Goal: Task Accomplishment & Management: Manage account settings

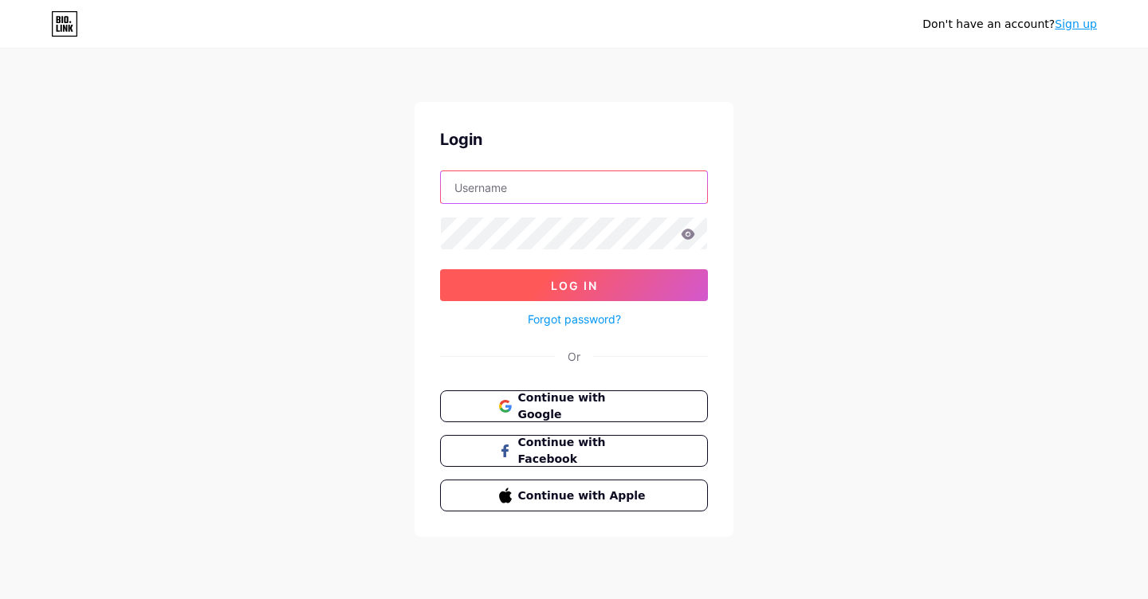
type input "[EMAIL_ADDRESS][DOMAIN_NAME]"
click at [592, 279] on span "Log In" at bounding box center [574, 286] width 47 height 14
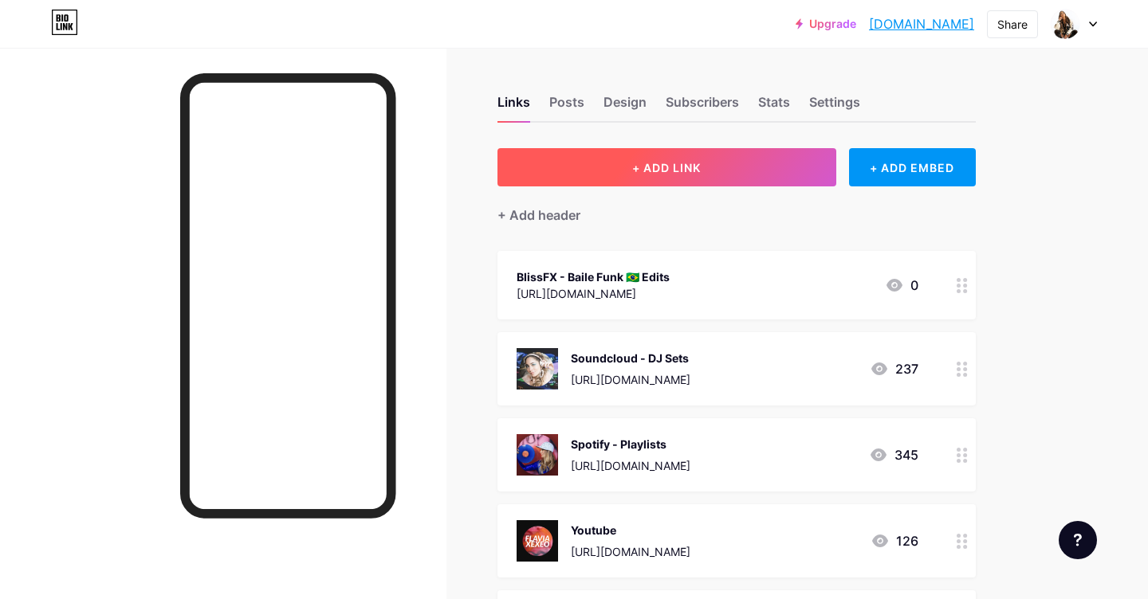
click at [620, 177] on button "+ ADD LINK" at bounding box center [666, 167] width 339 height 38
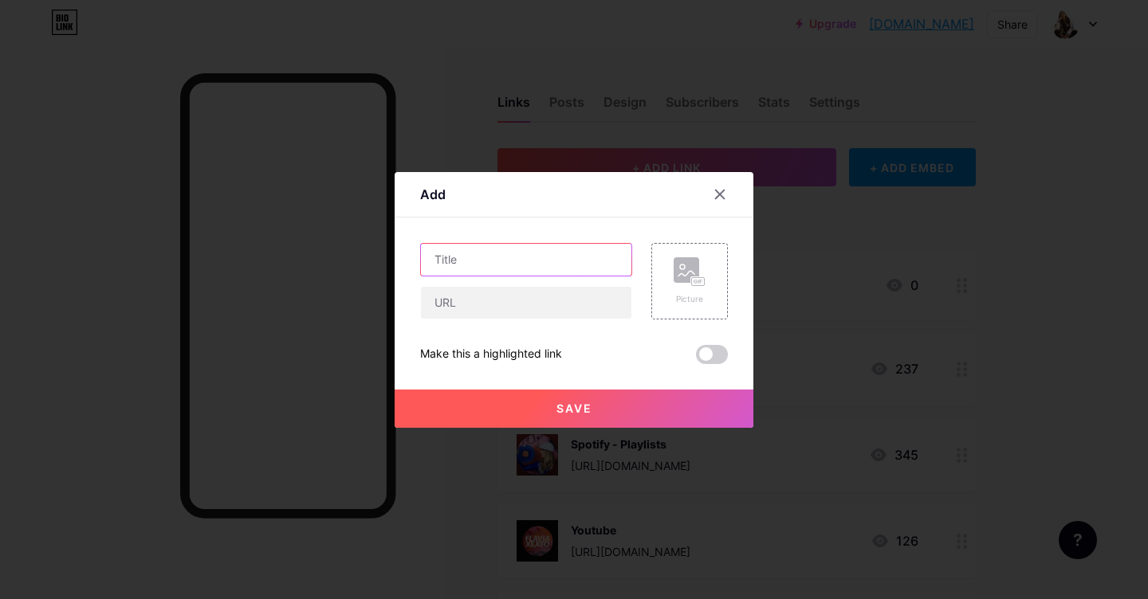
click at [492, 271] on input "text" at bounding box center [526, 260] width 210 height 32
type input "[PERSON_NAME] DO ERREJOTA 13/12"
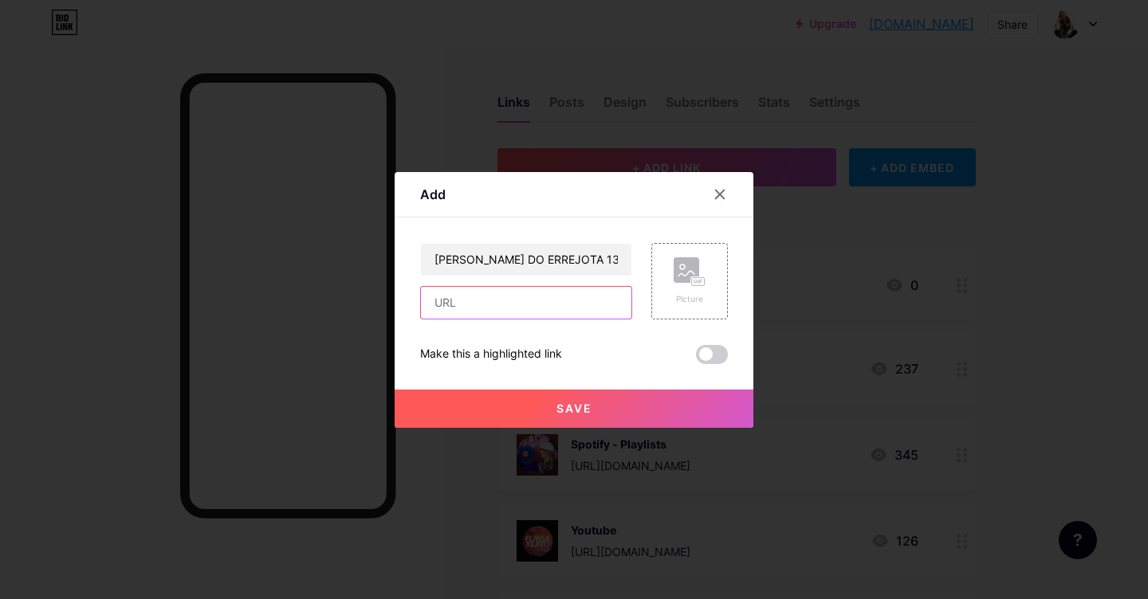
click at [473, 302] on input "text" at bounding box center [526, 303] width 210 height 32
paste input "https://"
click at [493, 304] on input "https://" at bounding box center [526, 303] width 210 height 32
click at [497, 320] on div "[PERSON_NAME] DO ERREJOTA 13/12 https:// Picture Make this a highlighted link S…" at bounding box center [574, 303] width 308 height 121
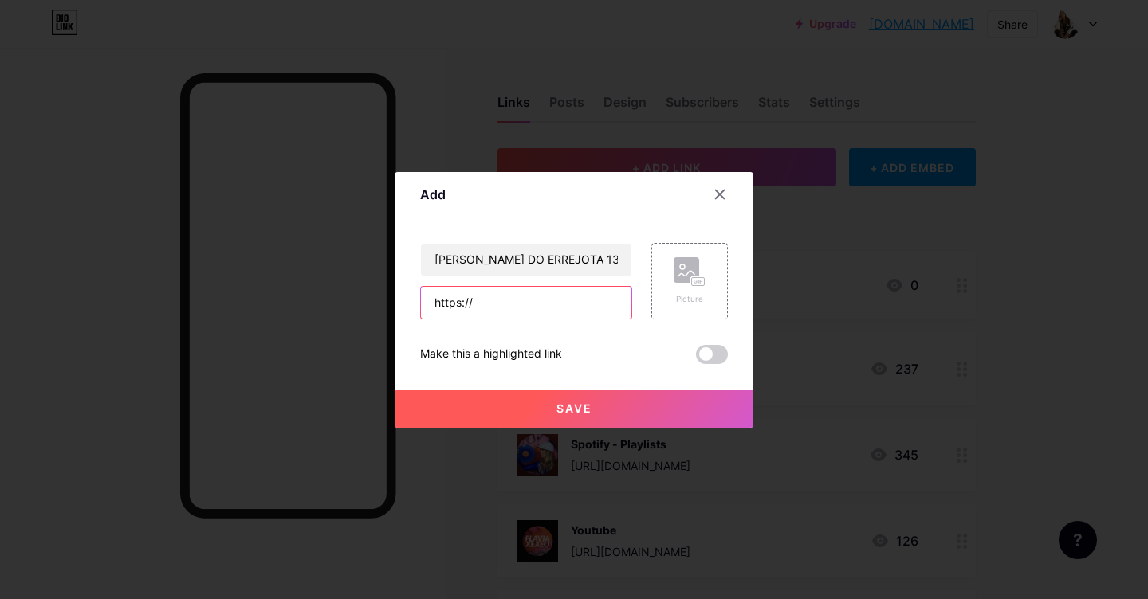
click at [497, 309] on input "https://" at bounding box center [526, 303] width 210 height 32
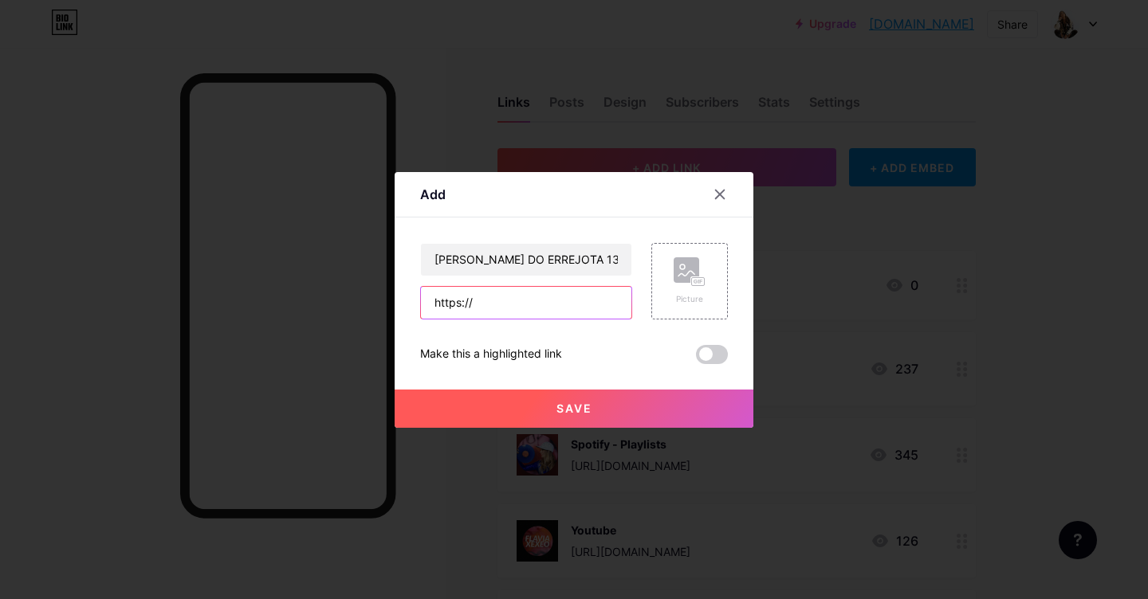
paste input "[DOMAIN_NAME][URL][PERSON_NAME]"
type input "[URL][DOMAIN_NAME][PERSON_NAME]"
click at [683, 291] on div "Picture" at bounding box center [689, 281] width 32 height 48
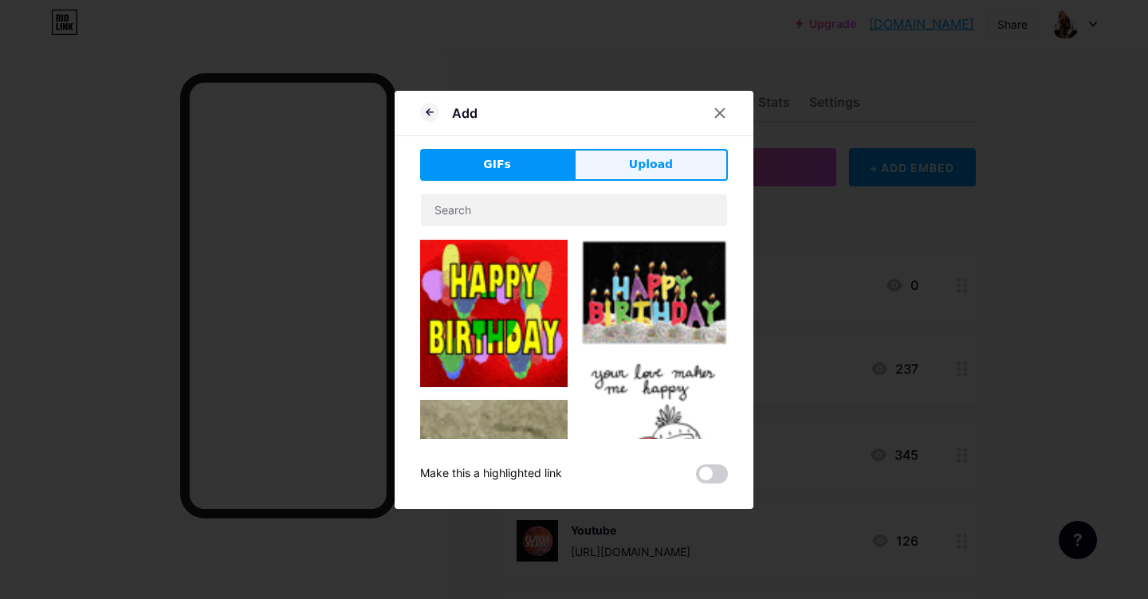
click at [646, 168] on span "Upload" at bounding box center [651, 164] width 44 height 17
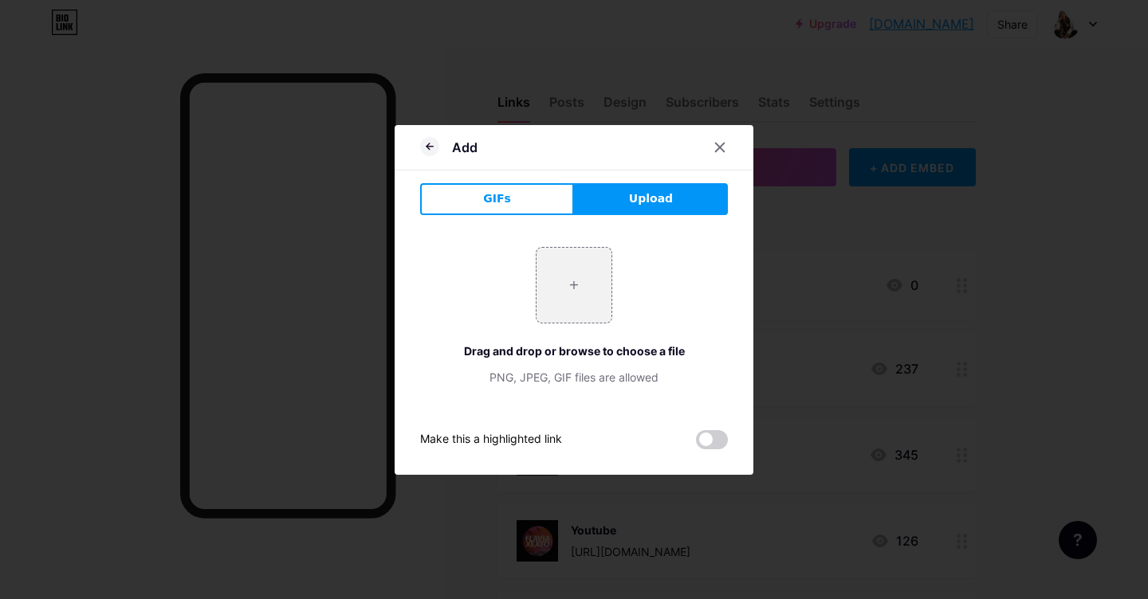
click at [618, 198] on button "Upload" at bounding box center [651, 199] width 154 height 32
click at [579, 279] on input "file" at bounding box center [573, 285] width 75 height 75
type input "C:\fakepath\WhatsApp Image [DATE] 6.06.23 AM.jpeg"
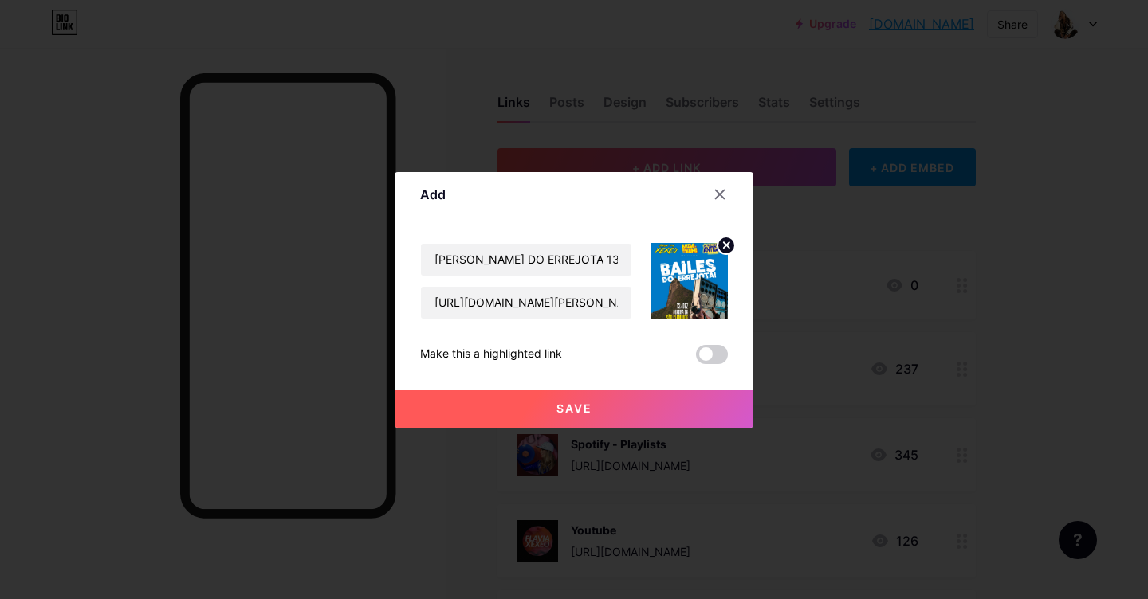
click at [925, 235] on div at bounding box center [574, 299] width 1148 height 599
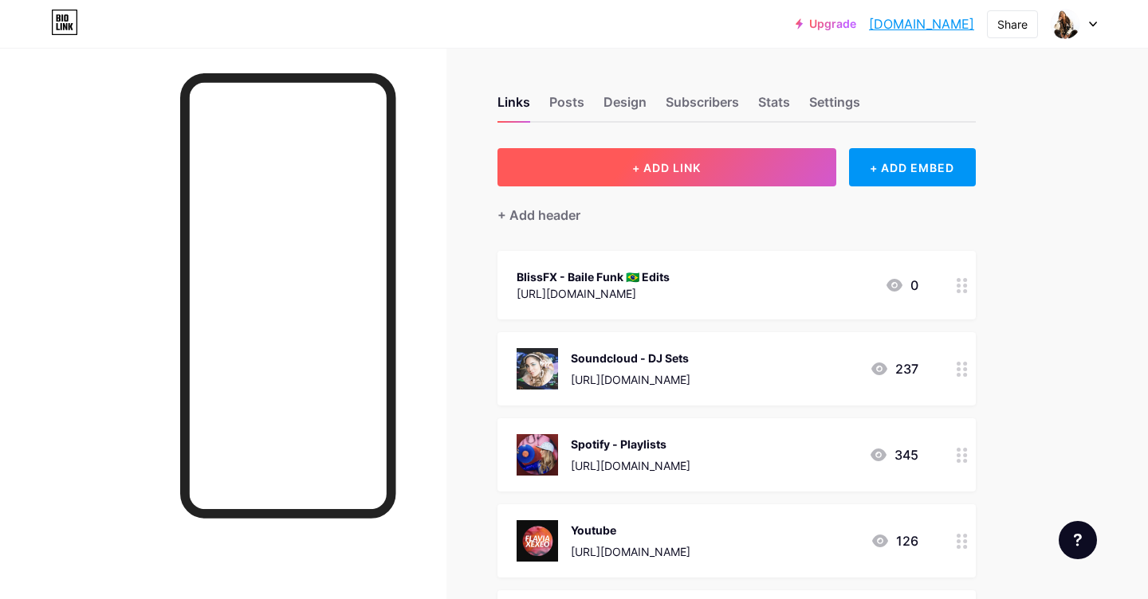
click at [702, 165] on button "+ ADD LINK" at bounding box center [666, 167] width 339 height 38
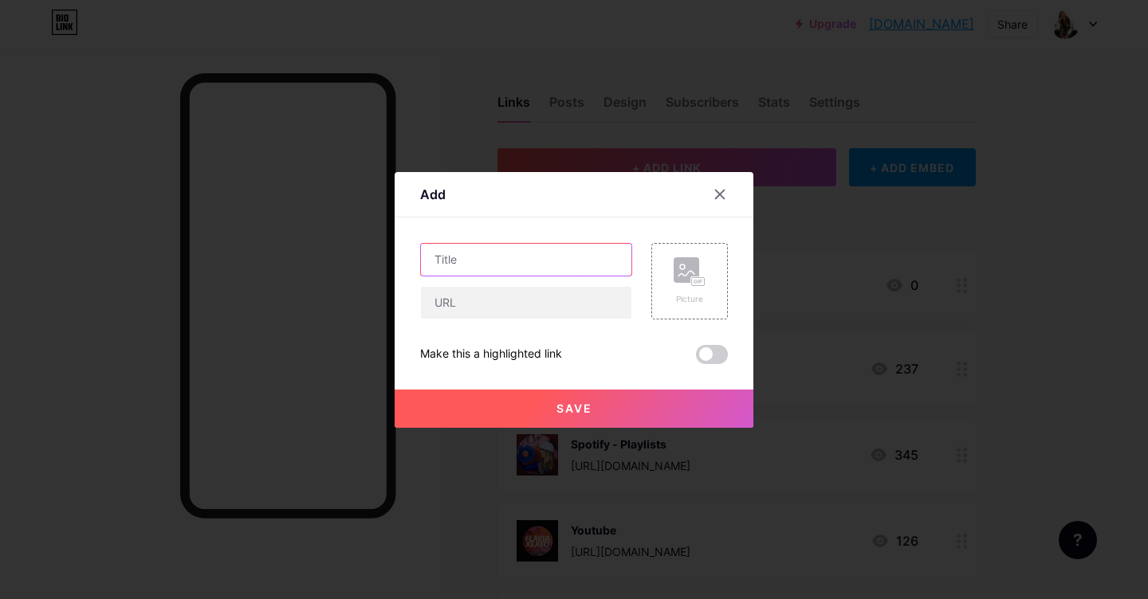
click at [516, 257] on input "text" at bounding box center [526, 260] width 210 height 32
type input "[PERSON_NAME] DO ERREJOTA 13/12"
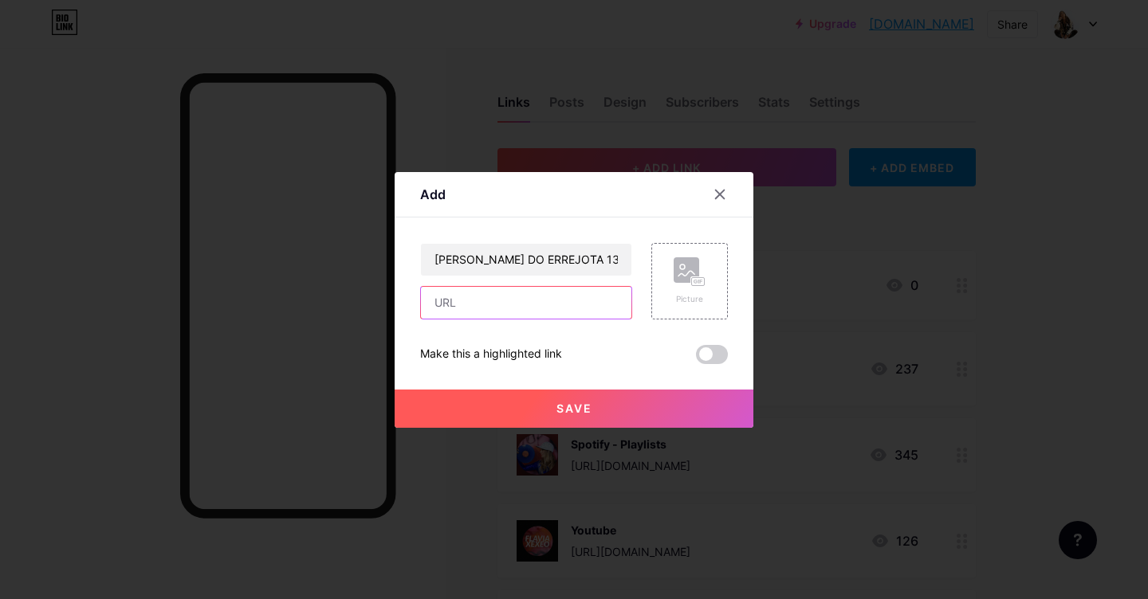
click at [489, 304] on input "text" at bounding box center [526, 303] width 210 height 32
paste input "[URL][DOMAIN_NAME][PERSON_NAME]"
type input "[URL][DOMAIN_NAME][PERSON_NAME]"
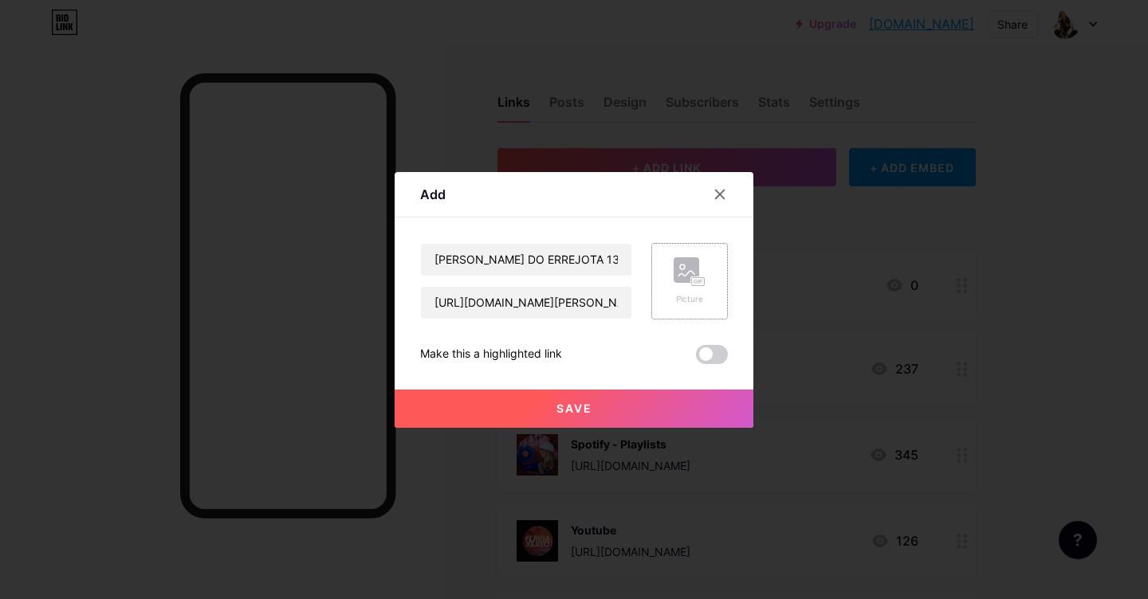
click at [697, 284] on rect at bounding box center [698, 281] width 13 height 8
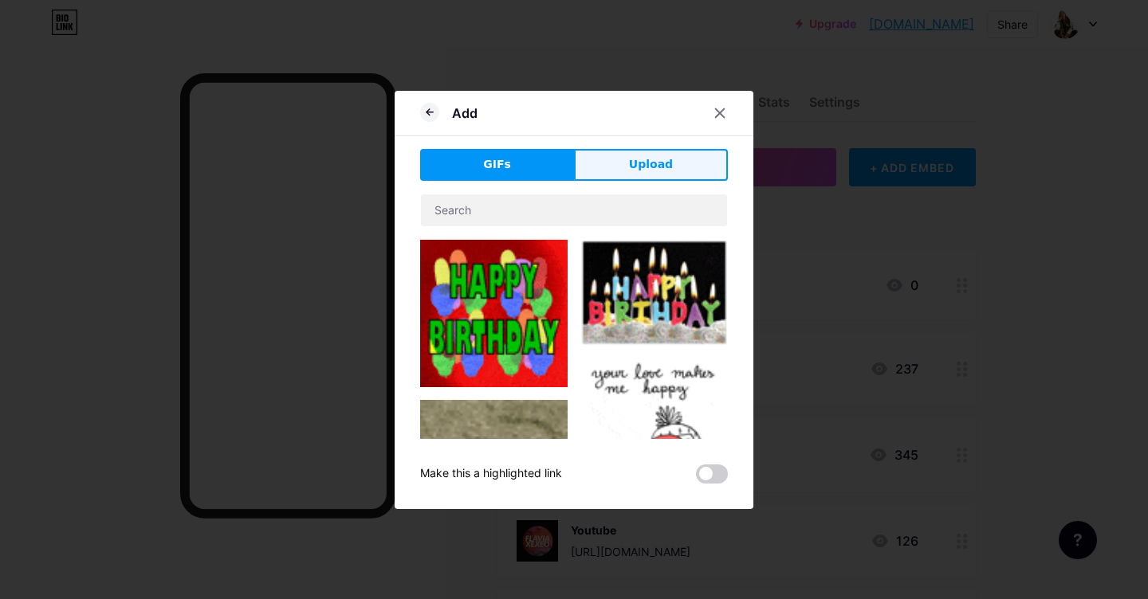
click at [663, 169] on span "Upload" at bounding box center [651, 164] width 44 height 17
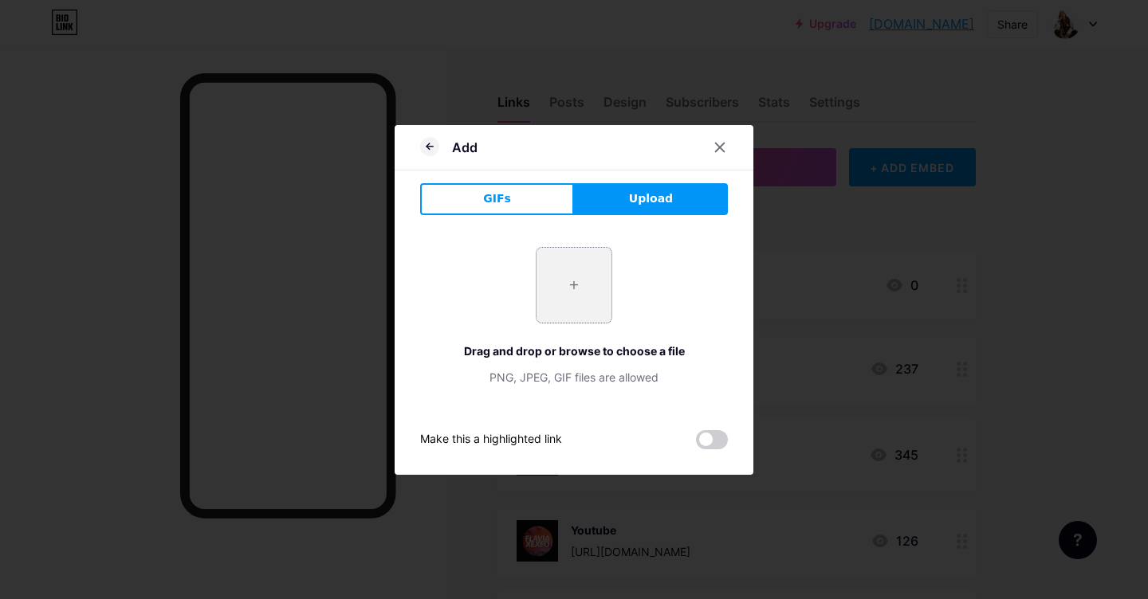
click at [587, 284] on input "file" at bounding box center [573, 285] width 75 height 75
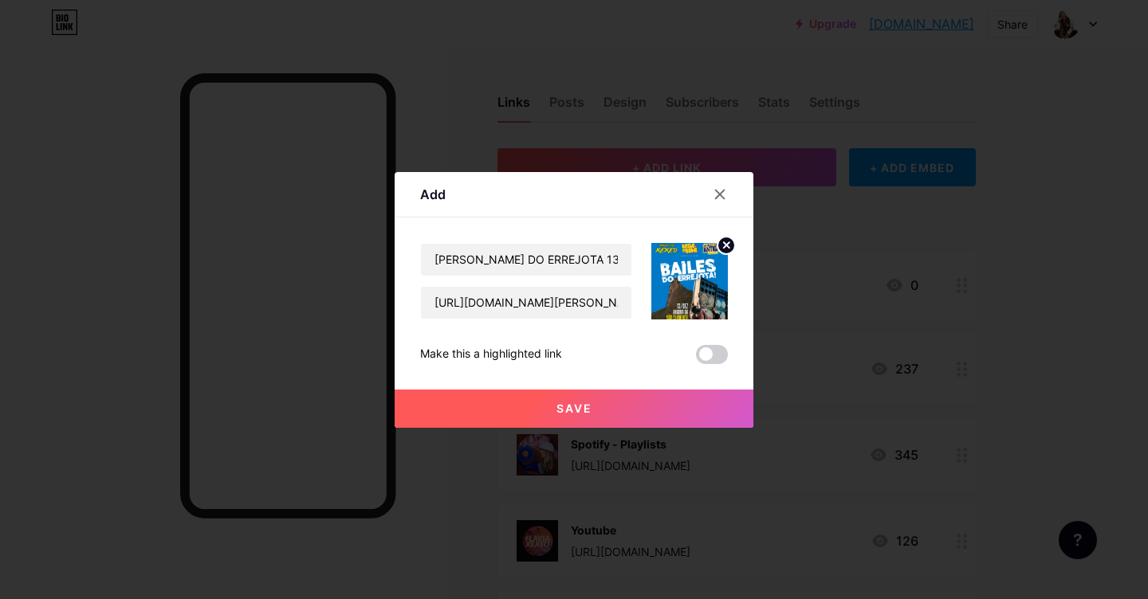
click at [559, 413] on span "Save" at bounding box center [574, 409] width 36 height 14
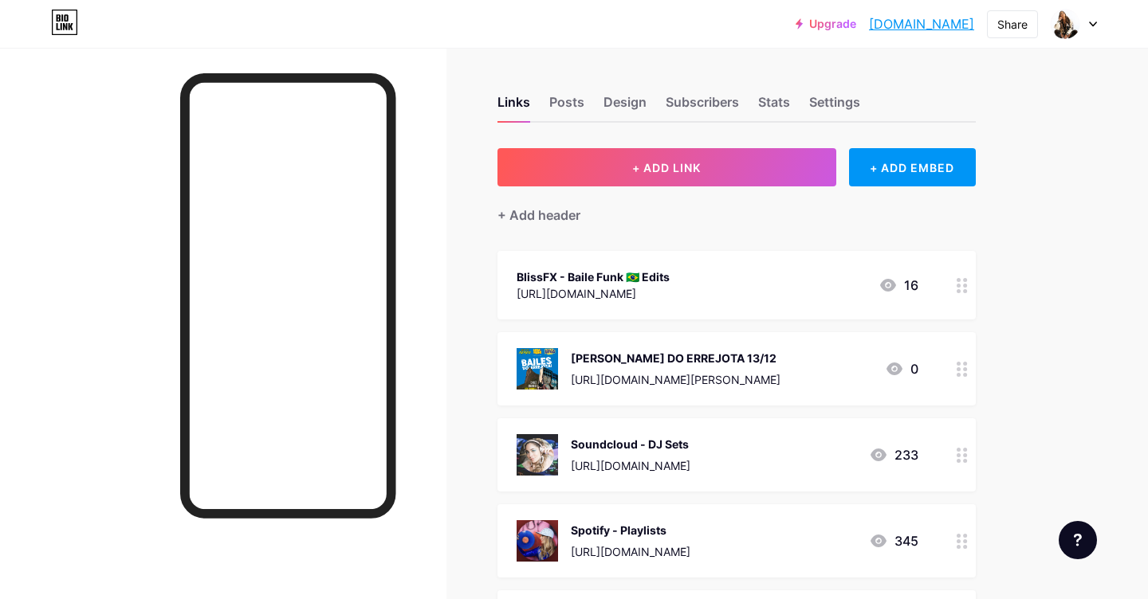
drag, startPoint x: 594, startPoint y: 340, endPoint x: 621, endPoint y: 309, distance: 40.6
click at [621, 309] on span "BlissFX - Baile Funk 🇧🇷 Edits [URL][DOMAIN_NAME] 16 [PERSON_NAME] DO ERREJOTA 1…" at bounding box center [736, 500] width 478 height 499
drag, startPoint x: 774, startPoint y: 355, endPoint x: 774, endPoint y: 280, distance: 74.9
click at [774, 280] on span "BlissFX - Baile Funk 🇧🇷 Edits [URL][DOMAIN_NAME] 16 [PERSON_NAME] DO ERREJOTA 1…" at bounding box center [736, 500] width 478 height 499
click at [518, 214] on div "+ Add header" at bounding box center [538, 215] width 83 height 19
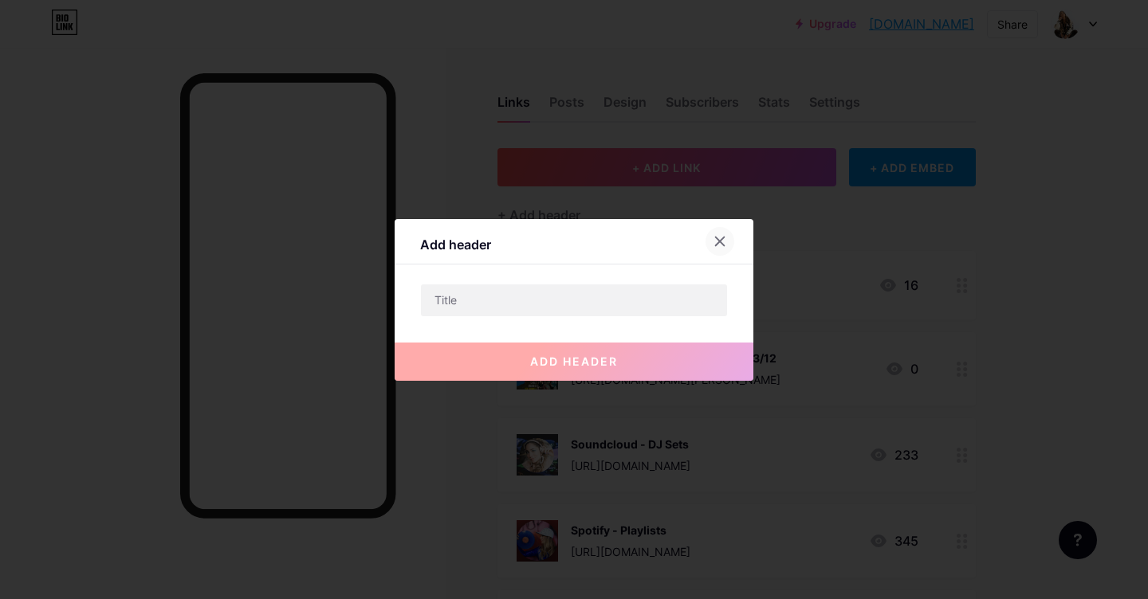
click at [723, 236] on icon at bounding box center [719, 241] width 13 height 13
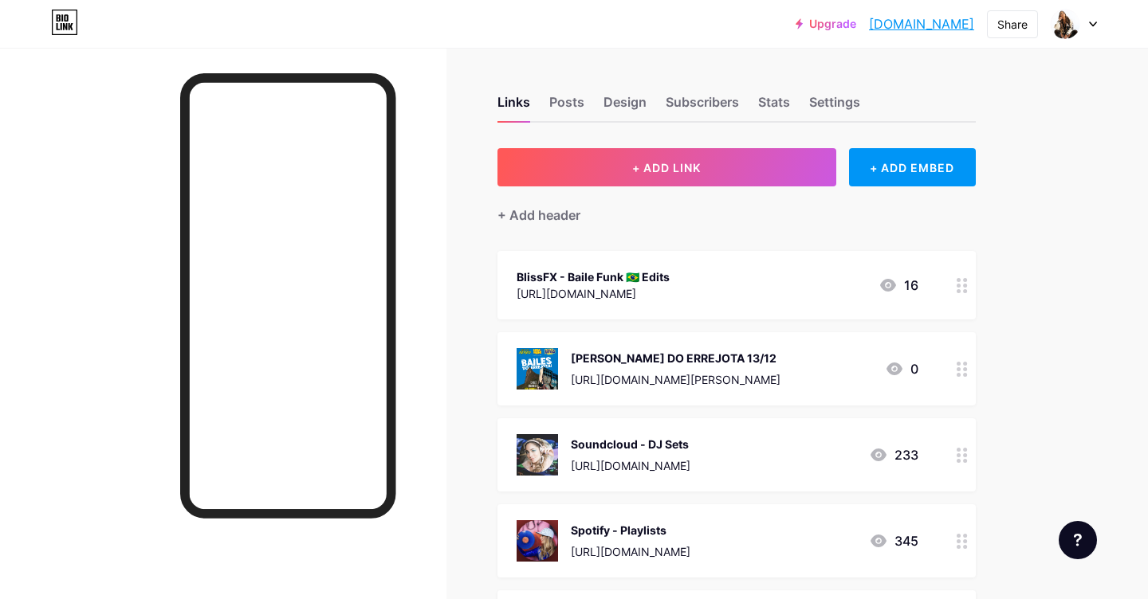
click at [961, 365] on icon at bounding box center [961, 369] width 11 height 15
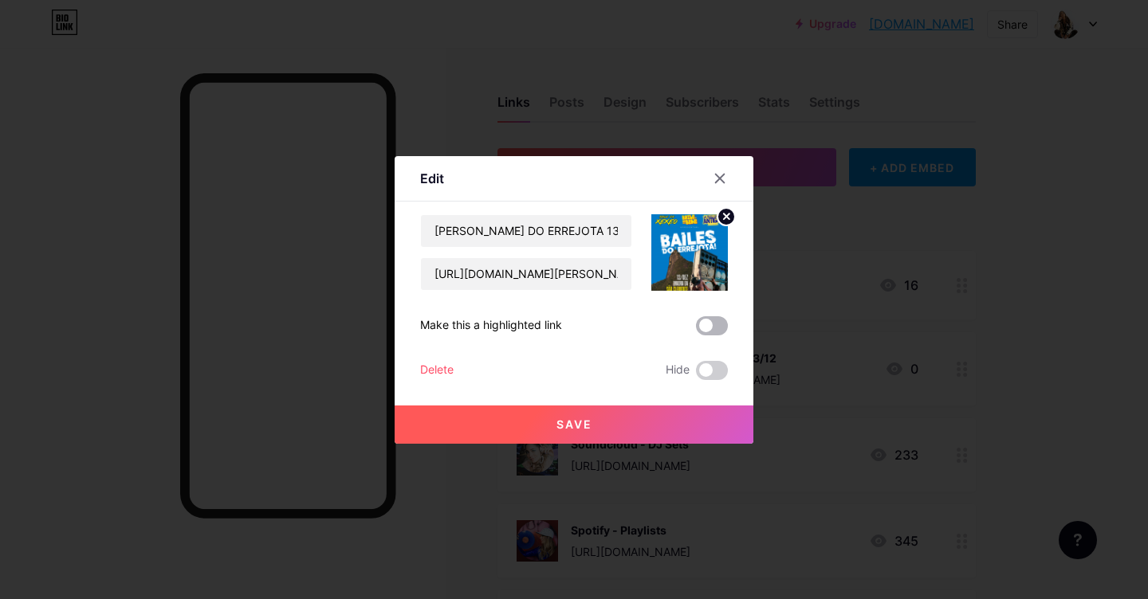
click at [709, 327] on span at bounding box center [712, 325] width 32 height 19
click at [696, 330] on input "checkbox" at bounding box center [696, 330] width 0 height 0
click at [541, 423] on button "Save" at bounding box center [574, 425] width 359 height 38
